Goal: Communication & Community: Ask a question

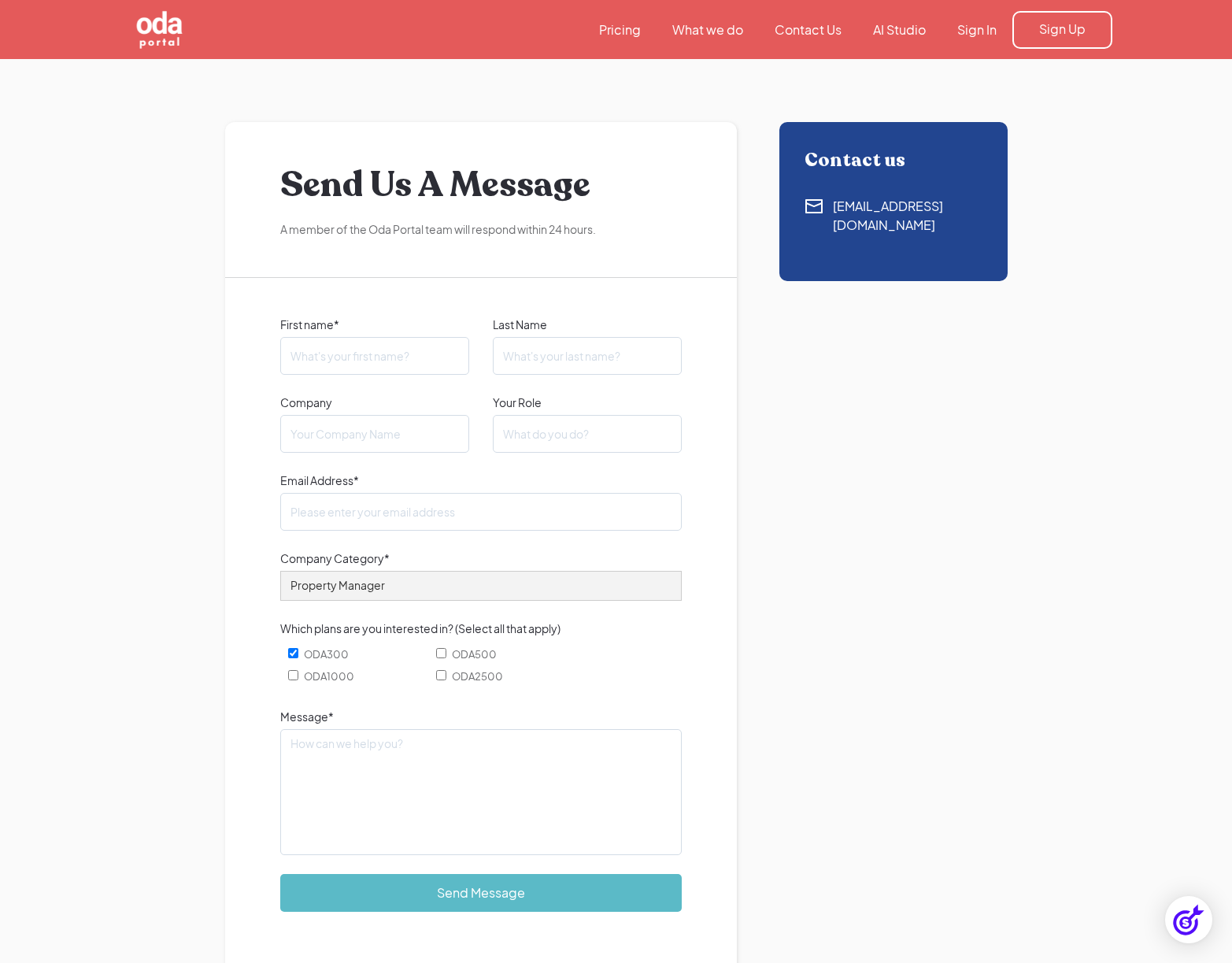
type input "[PERSON_NAME]"
type input "[PERSON_NAME][EMAIL_ADDRESS][PERSON_NAME][DOMAIN_NAME]"
click at [311, 445] on input "Company" at bounding box center [375, 433] width 189 height 38
type input "M.E Designs Studio"
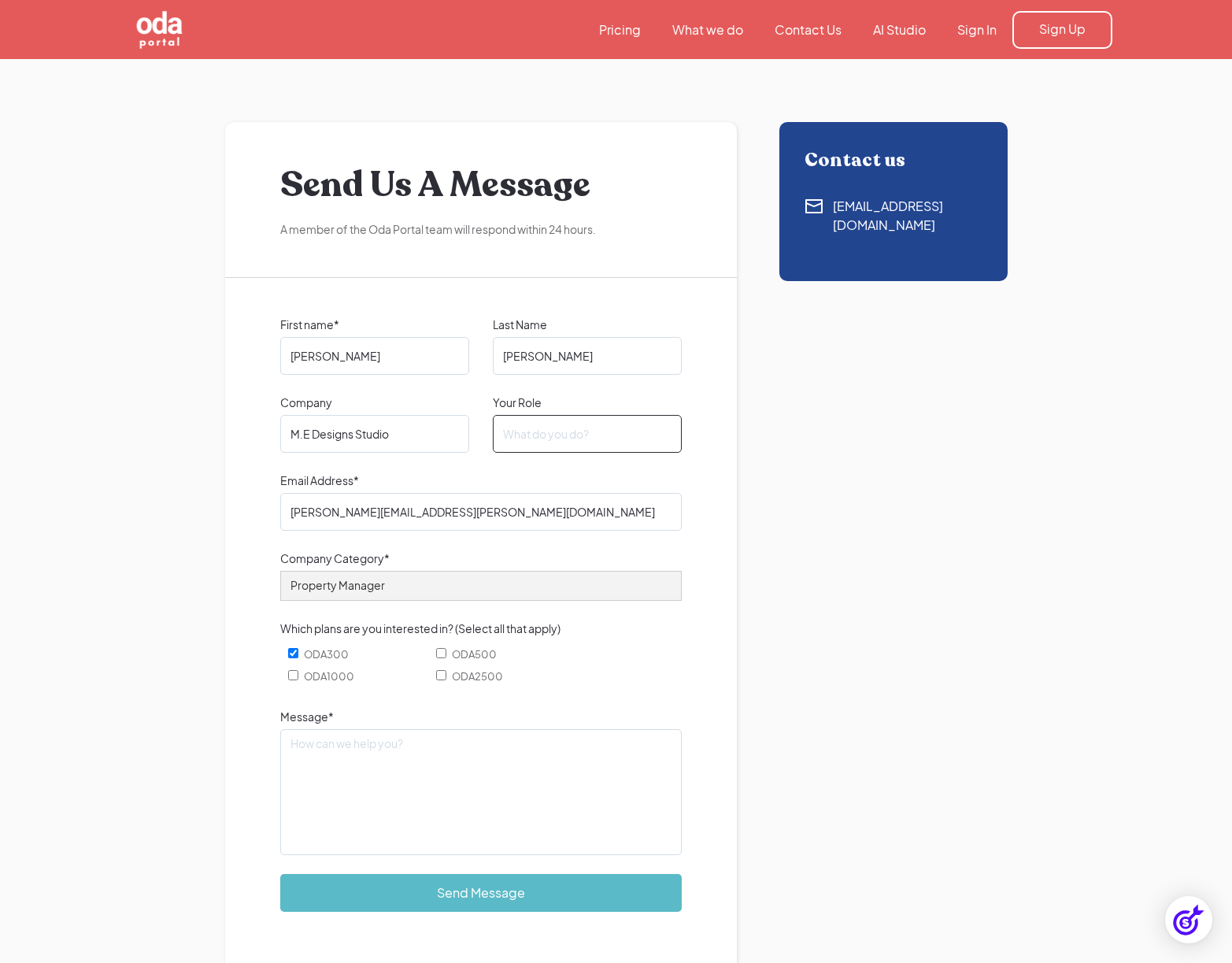
click at [550, 439] on input "Your Role" at bounding box center [587, 433] width 189 height 38
type input "Creative Services Director"
drag, startPoint x: 438, startPoint y: 513, endPoint x: 329, endPoint y: 511, distance: 109.0
click at [329, 511] on input "[PERSON_NAME][EMAIL_ADDRESS][PERSON_NAME][DOMAIN_NAME]" at bounding box center [481, 511] width 402 height 38
type input "[PERSON_NAME][EMAIL_ADDRESS][DOMAIN_NAME]"
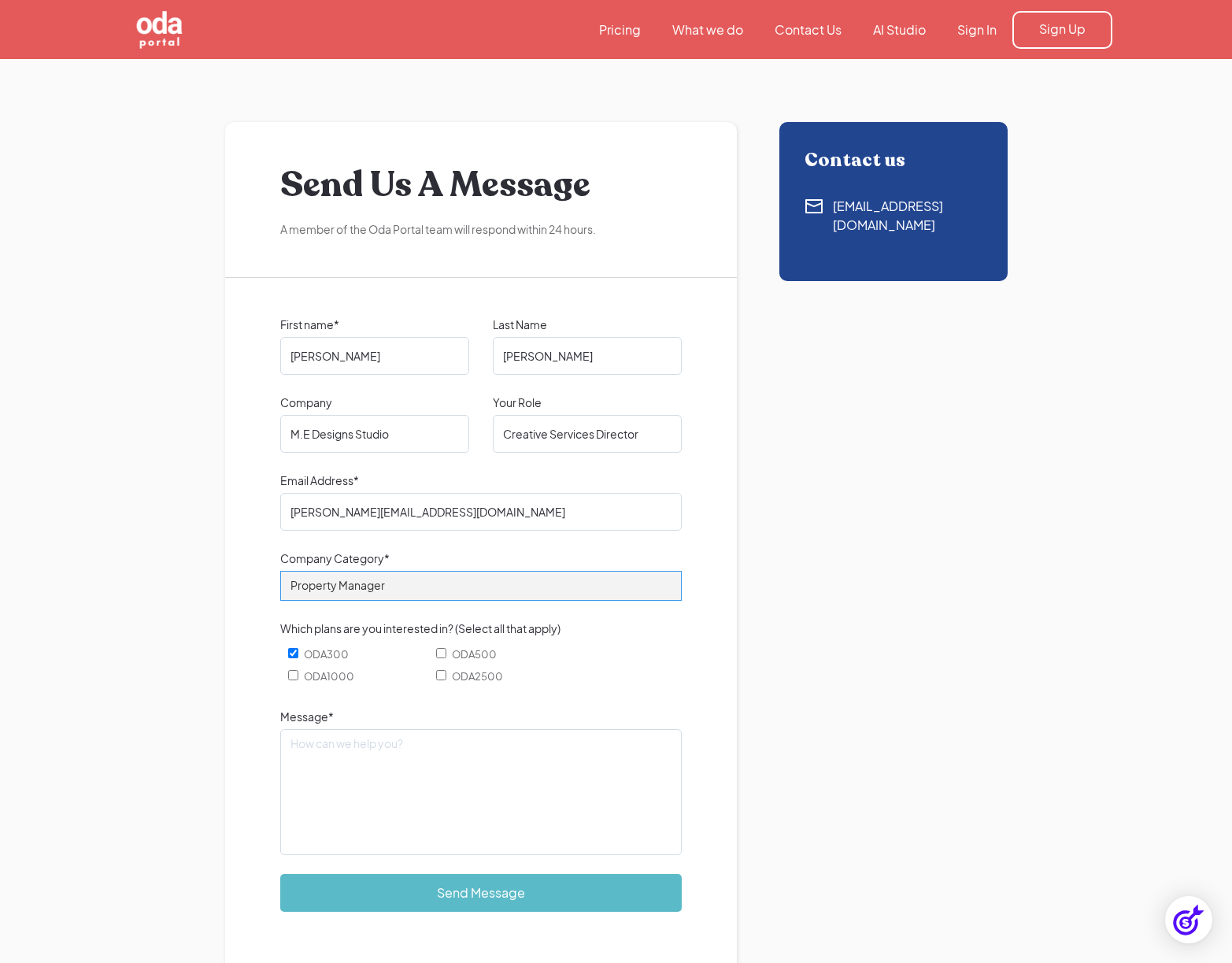
click at [415, 592] on select "Property Manager Builder Realtor Photographer Retail Other" at bounding box center [481, 585] width 402 height 30
select select "Other"
click at [280, 571] on select "Property Manager Builder Realtor Photographer Retail Other" at bounding box center [481, 585] width 402 height 30
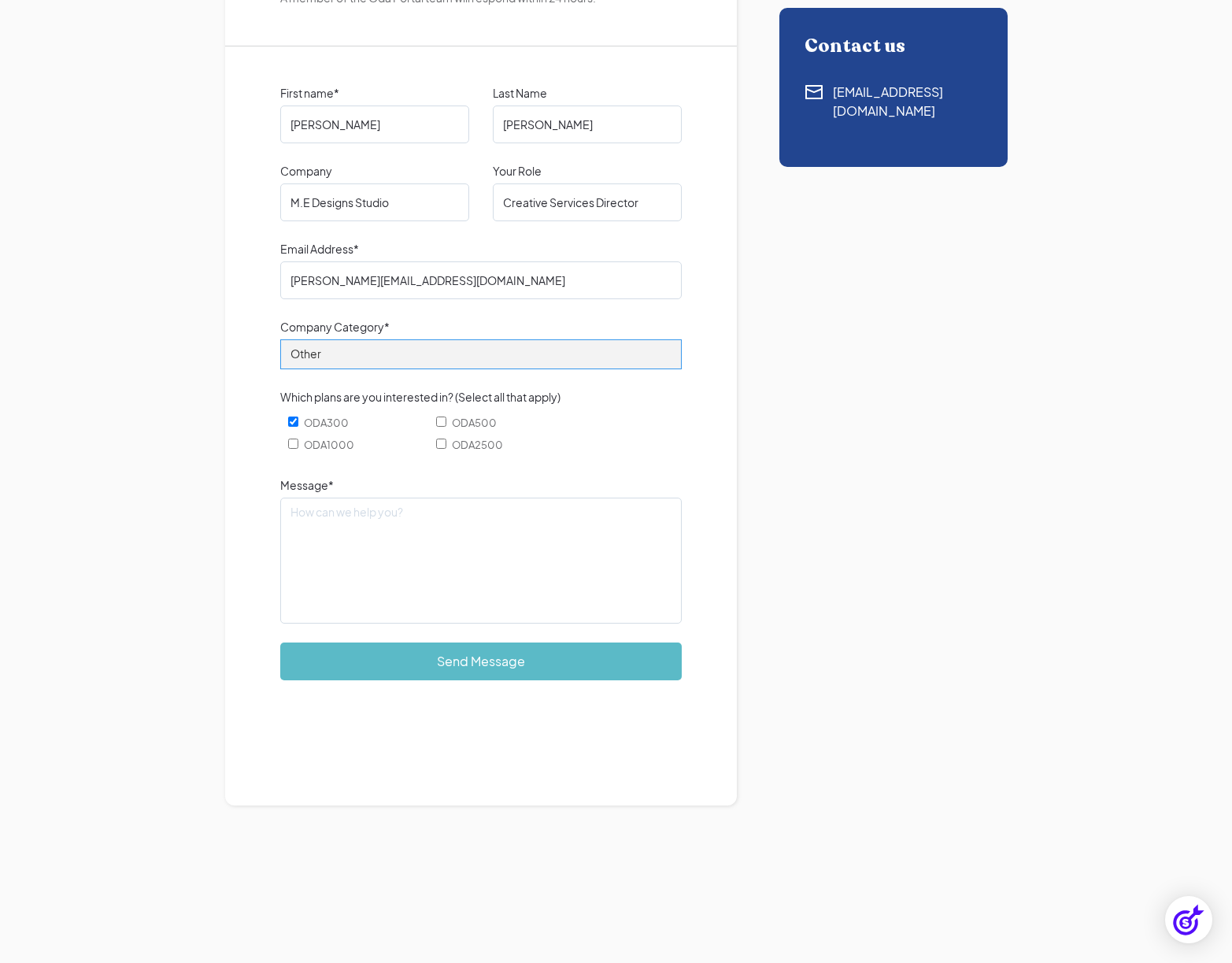
scroll to position [5, 0]
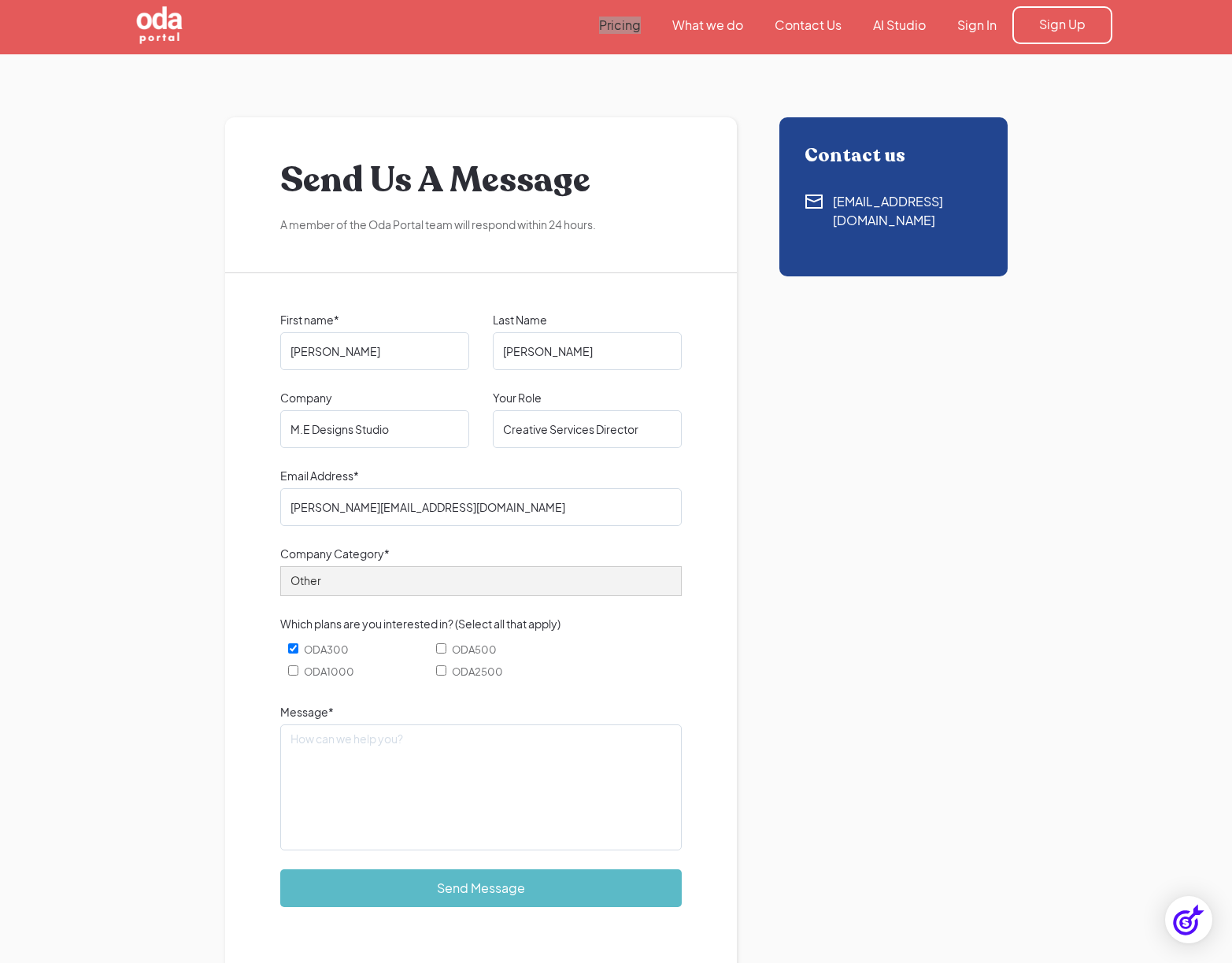
drag, startPoint x: 628, startPoint y: 28, endPoint x: 706, endPoint y: 2, distance: 82.2
click at [0, 0] on div "Pricing What we do Contact Us AI Studio Sign In Sign Up" at bounding box center [616, 24] width 1232 height 59
click at [292, 647] on input "ODA300" at bounding box center [293, 649] width 10 height 10
checkbox input "false"
drag, startPoint x: 321, startPoint y: 745, endPoint x: 334, endPoint y: 752, distance: 14.8
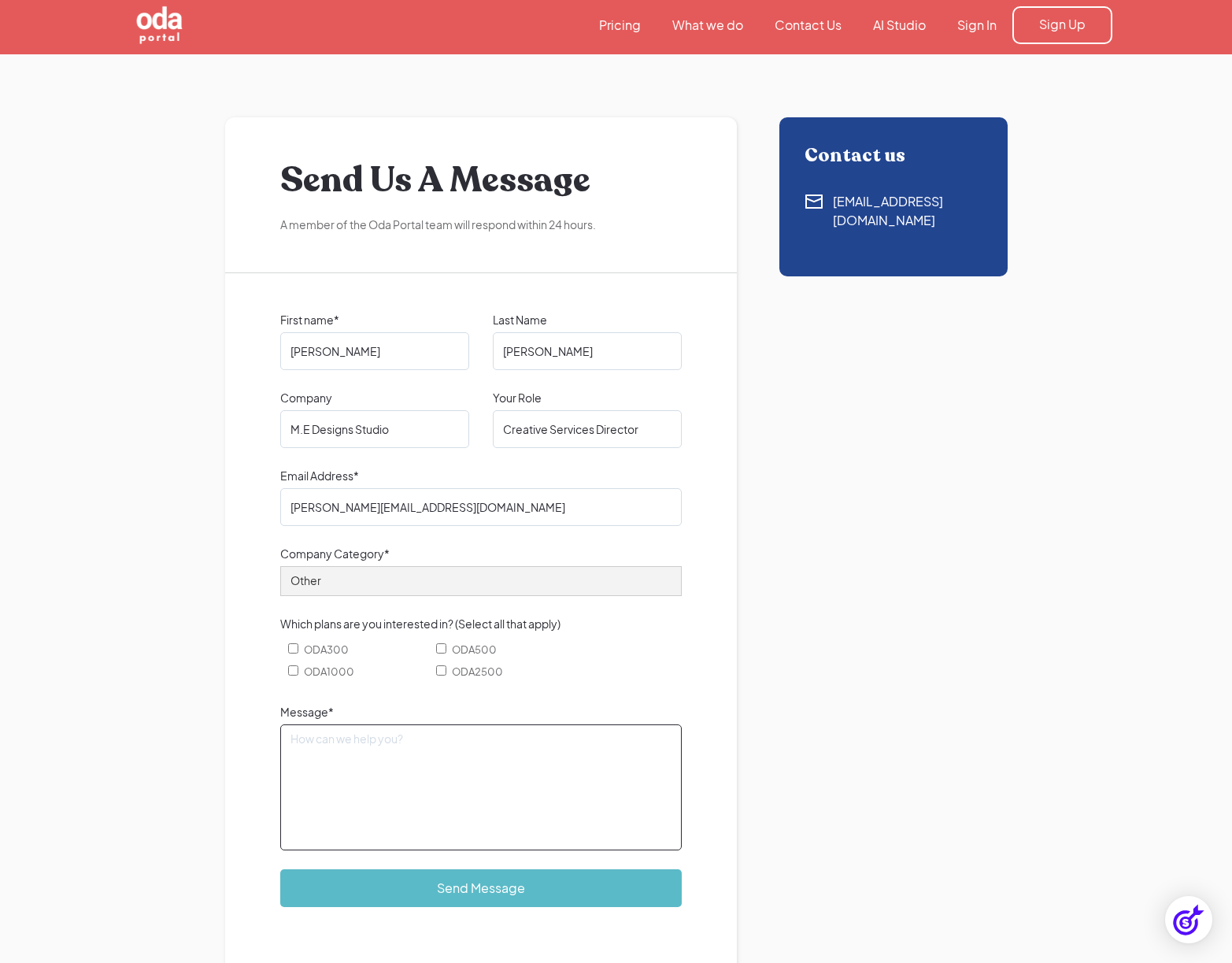
click at [321, 745] on textarea "Message*" at bounding box center [481, 787] width 402 height 126
type textarea "Good Morning! I have a real estate developer cliet"
click at [839, 205] on div "[EMAIL_ADDRESS][DOMAIN_NAME]" at bounding box center [908, 211] width 149 height 38
